Goal: Task Accomplishment & Management: Use online tool/utility

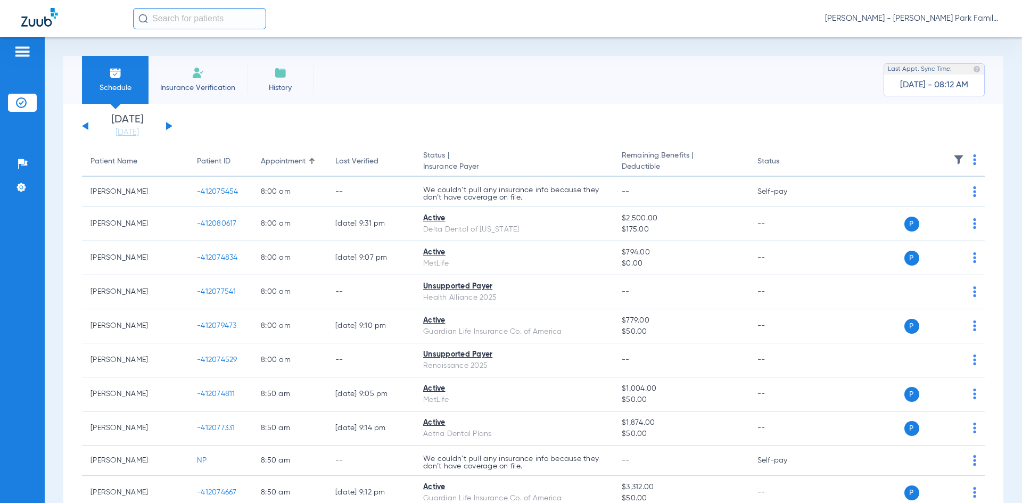
click at [953, 163] on img at bounding box center [958, 159] width 11 height 11
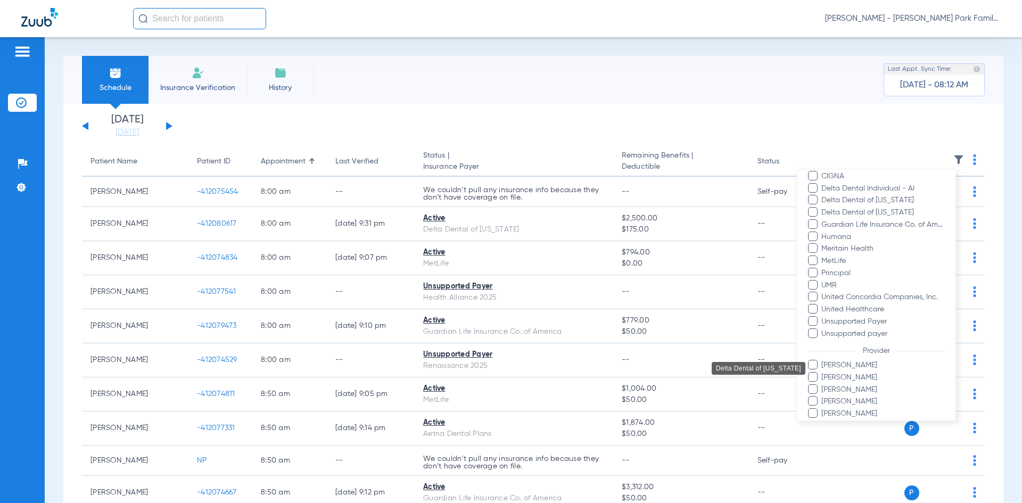
scroll to position [234, 0]
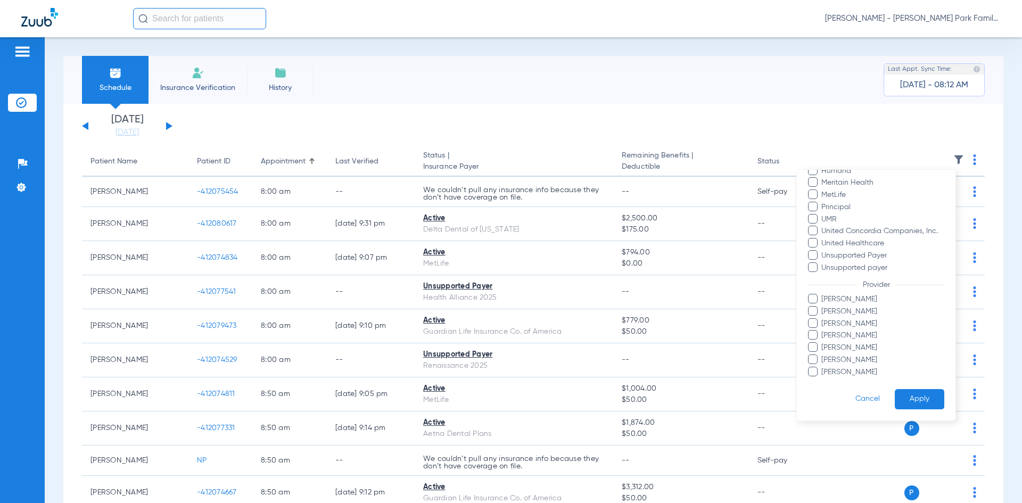
click at [814, 362] on span at bounding box center [813, 359] width 10 height 10
click at [823, 367] on input "[PERSON_NAME]" at bounding box center [823, 367] width 0 height 0
click at [907, 394] on button "Apply" at bounding box center [919, 399] width 49 height 21
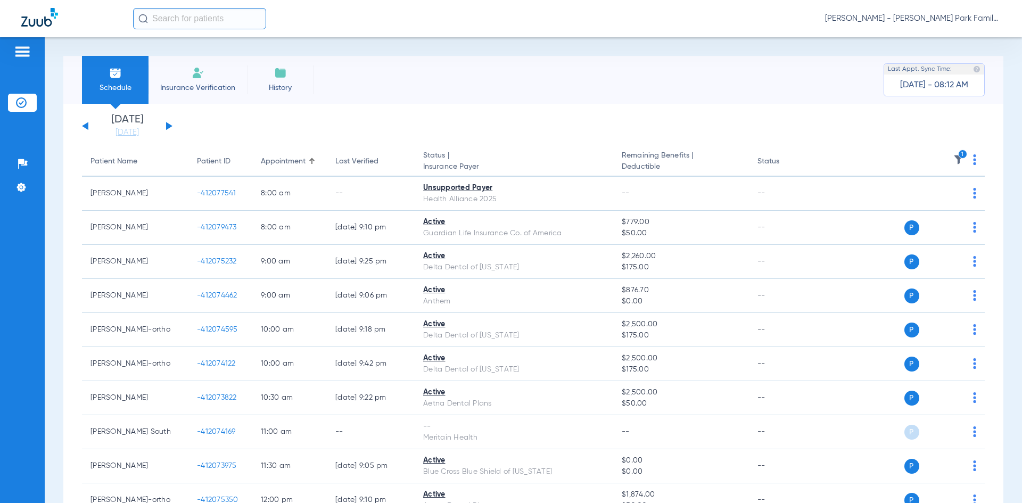
click at [168, 128] on button at bounding box center [169, 126] width 6 height 8
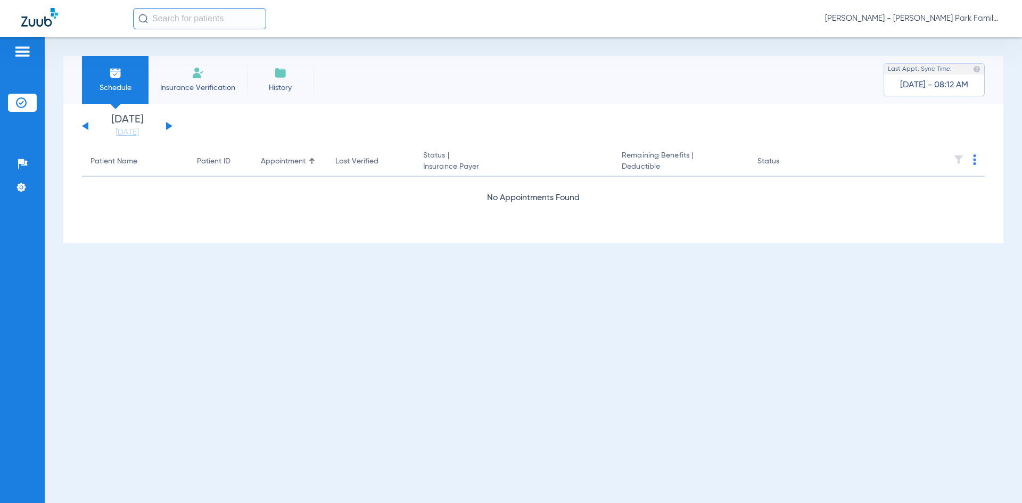
click at [168, 128] on button at bounding box center [169, 126] width 6 height 8
click at [165, 125] on div "[DATE] [DATE] [DATE] [DATE] [DATE] [DATE] [DATE] [DATE] [DATE] [DATE] [DATE] [D…" at bounding box center [127, 125] width 90 height 23
click at [169, 127] on button at bounding box center [169, 126] width 6 height 8
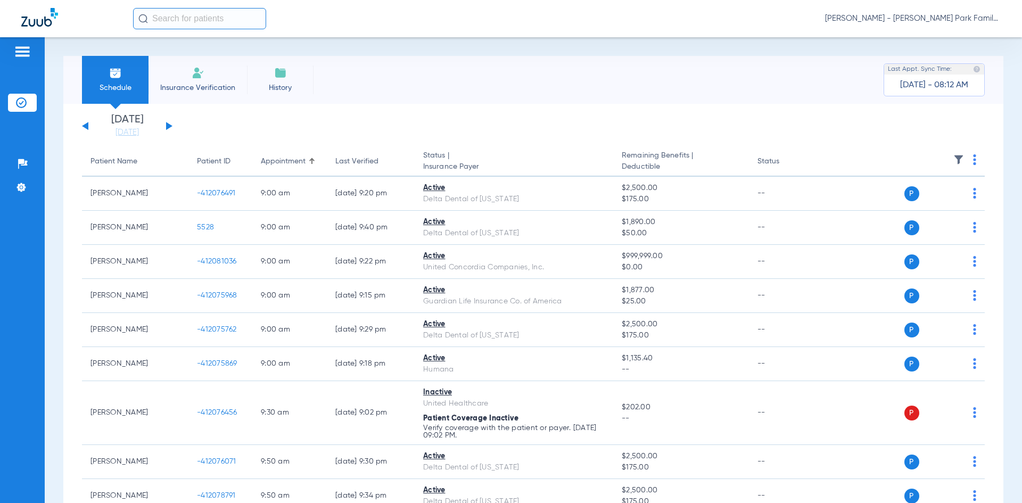
click at [953, 157] on img at bounding box center [958, 159] width 11 height 11
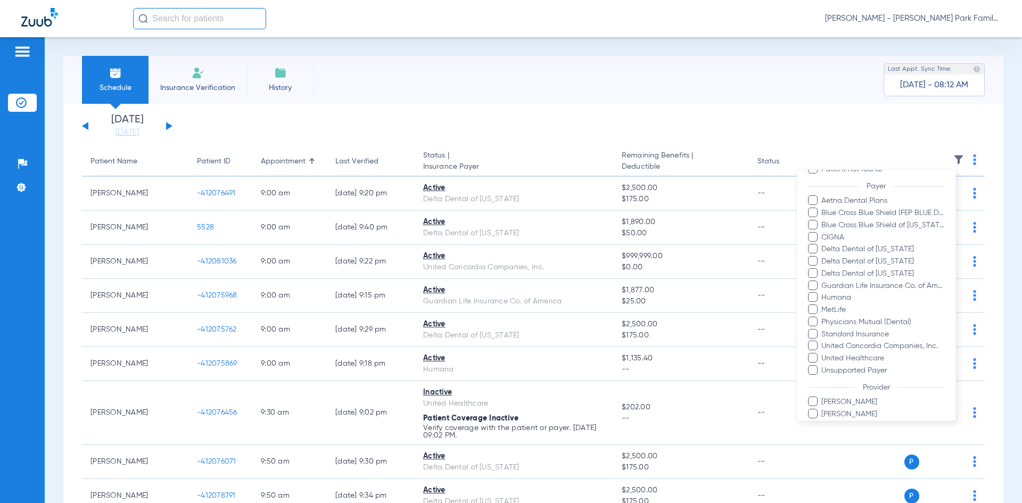
scroll to position [246, 0]
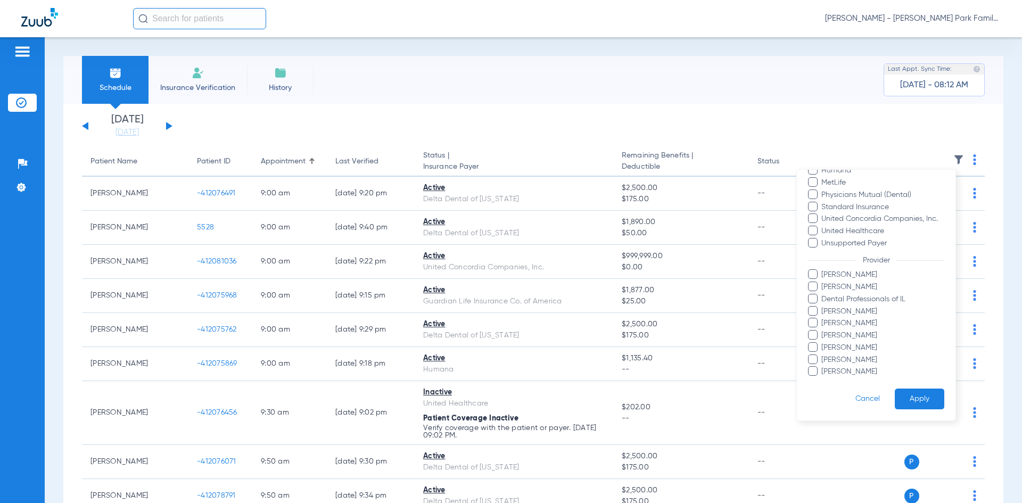
click at [814, 345] on span at bounding box center [813, 347] width 10 height 10
click at [823, 355] on input "[PERSON_NAME]" at bounding box center [823, 355] width 0 height 0
click at [813, 276] on span at bounding box center [813, 274] width 10 height 10
click at [823, 282] on input "[PERSON_NAME]" at bounding box center [823, 282] width 0 height 0
click at [898, 394] on button "Apply" at bounding box center [919, 398] width 49 height 21
